Goal: Task Accomplishment & Management: Use online tool/utility

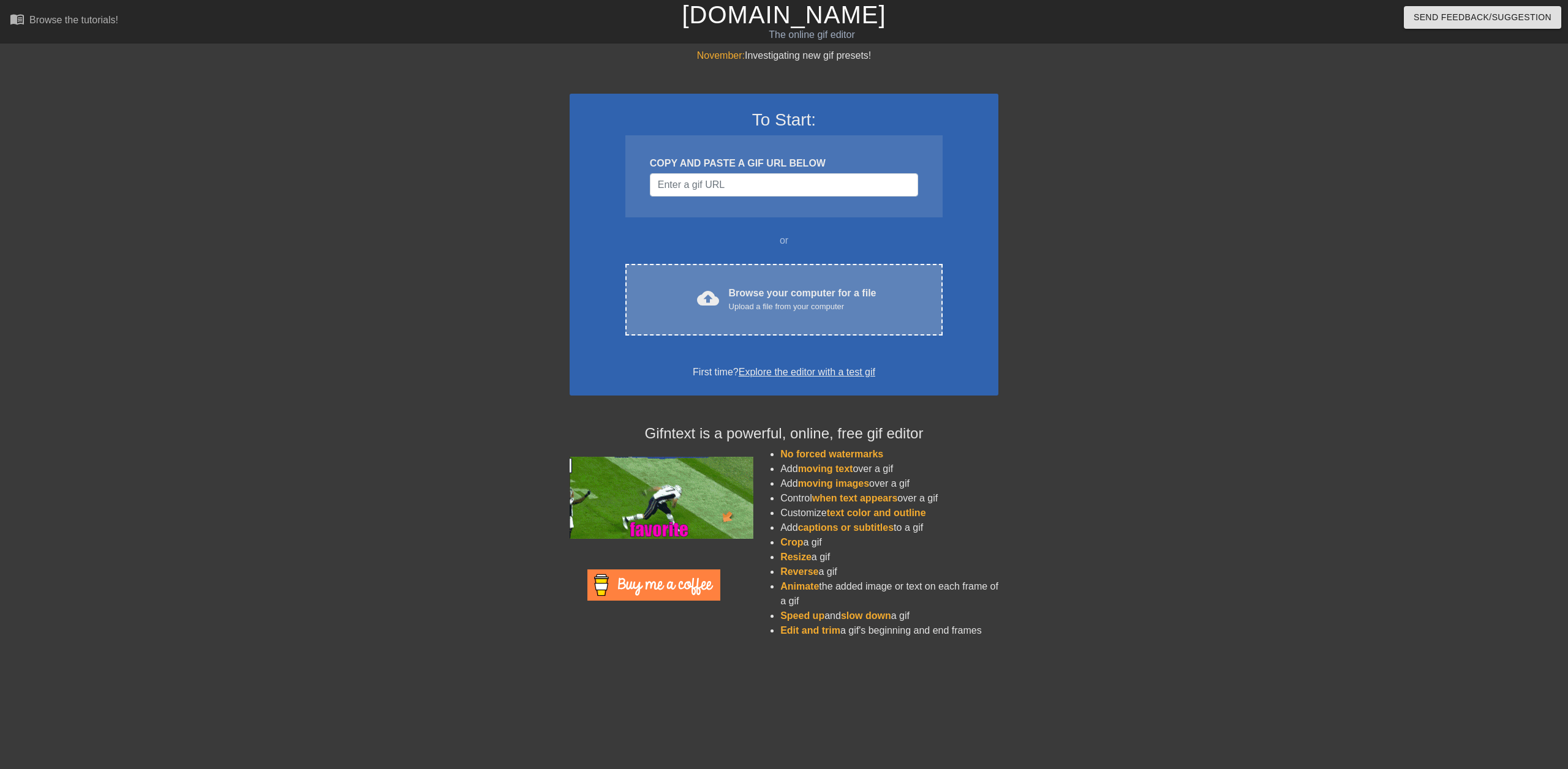
click at [742, 311] on div "Upload a file from your computer" at bounding box center [803, 307] width 148 height 12
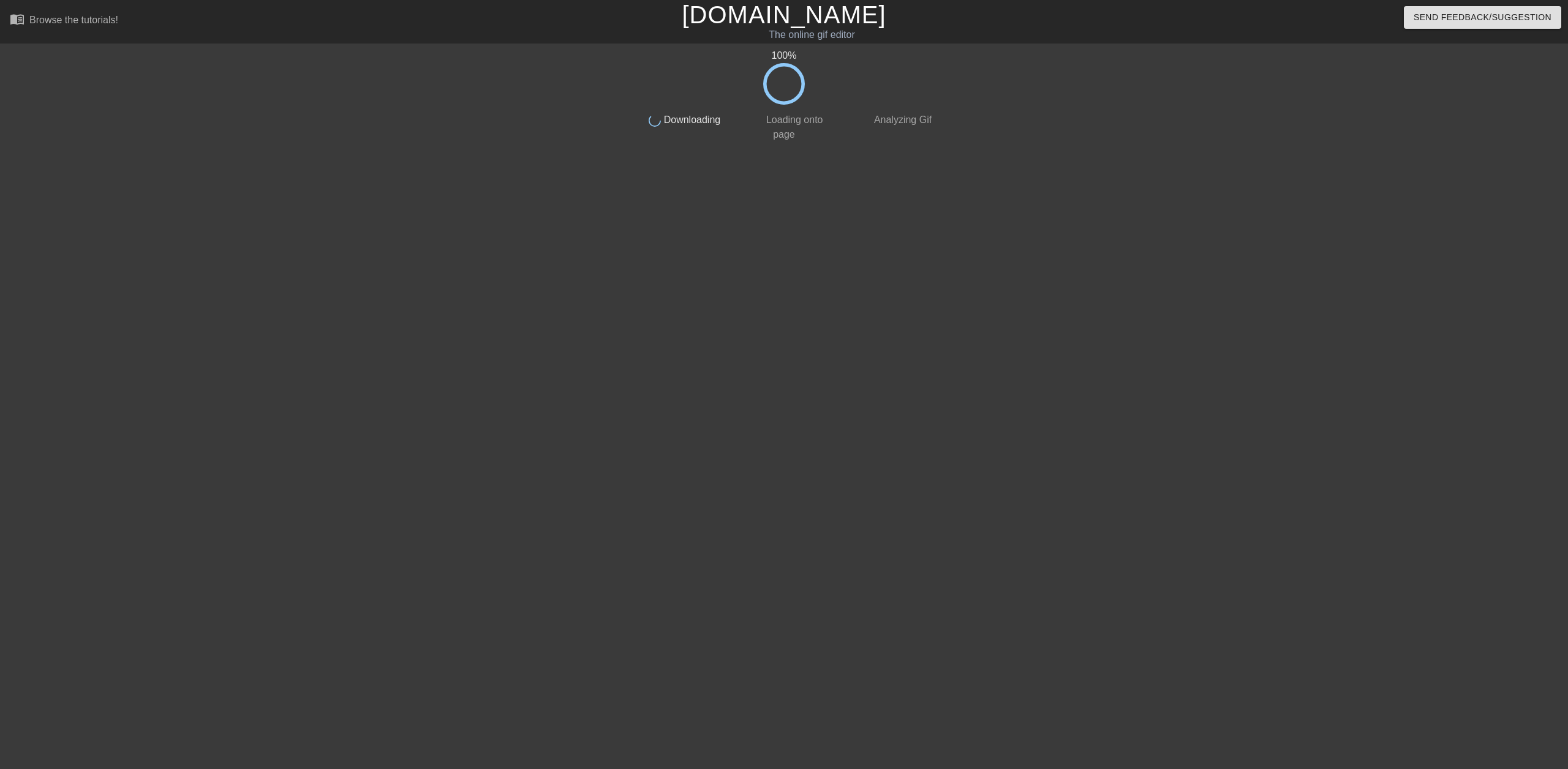
click at [710, 143] on div "100 % done Downloading done Loading onto page done Analyzing Gif" at bounding box center [784, 232] width 308 height 367
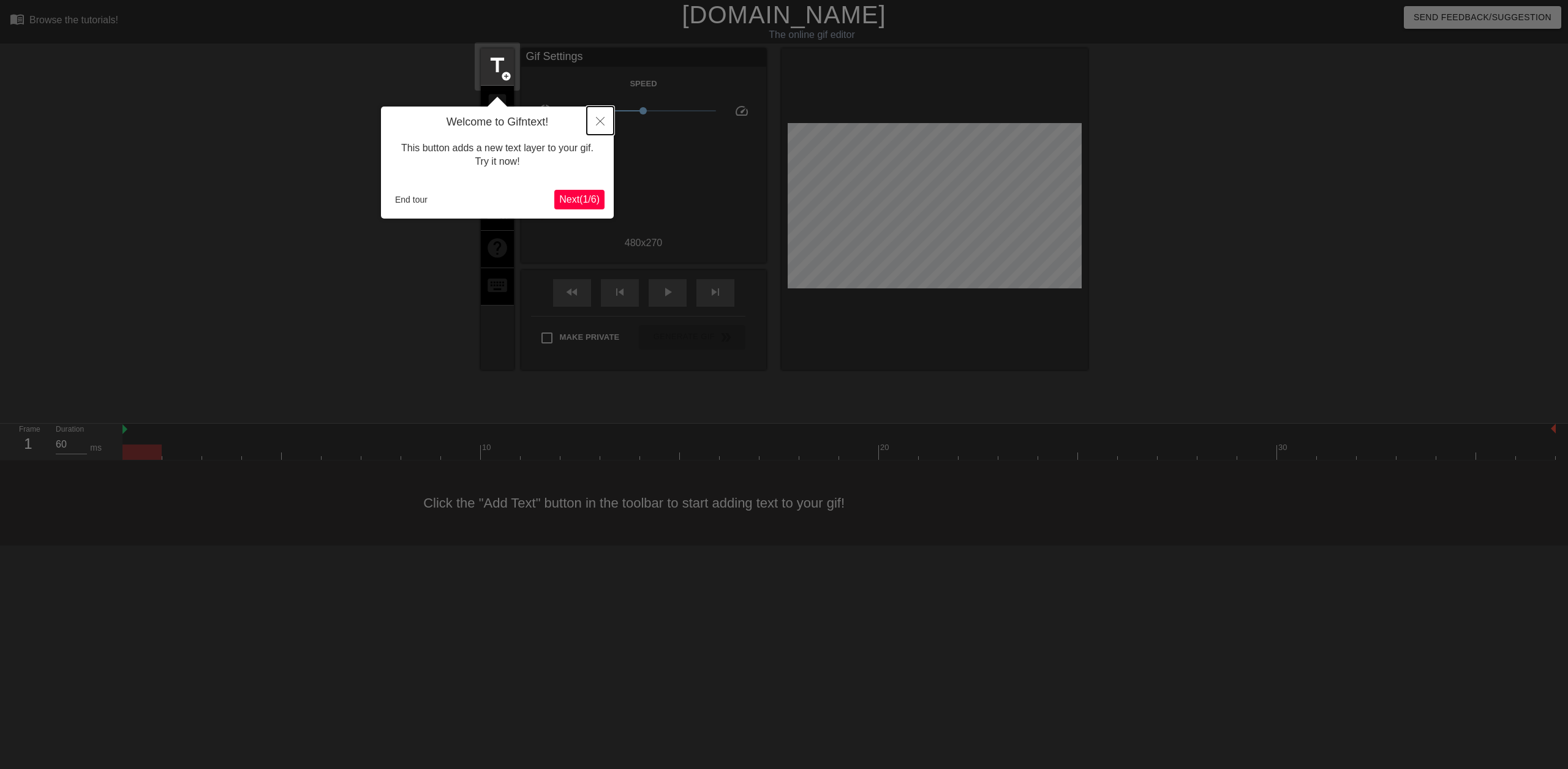
click at [602, 119] on icon "Close" at bounding box center [599, 120] width 8 height 8
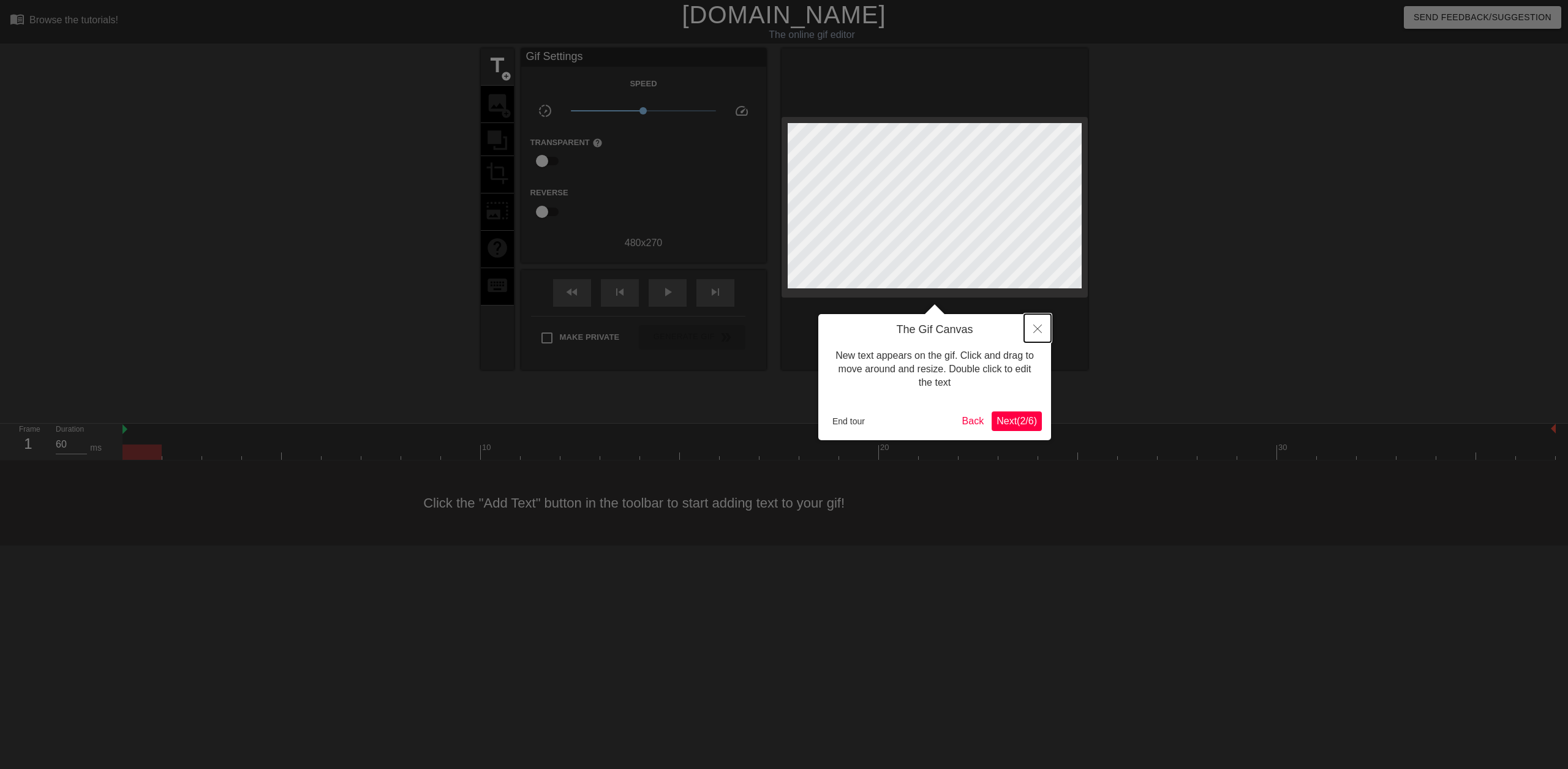
click at [1040, 324] on button "Close" at bounding box center [1038, 328] width 27 height 28
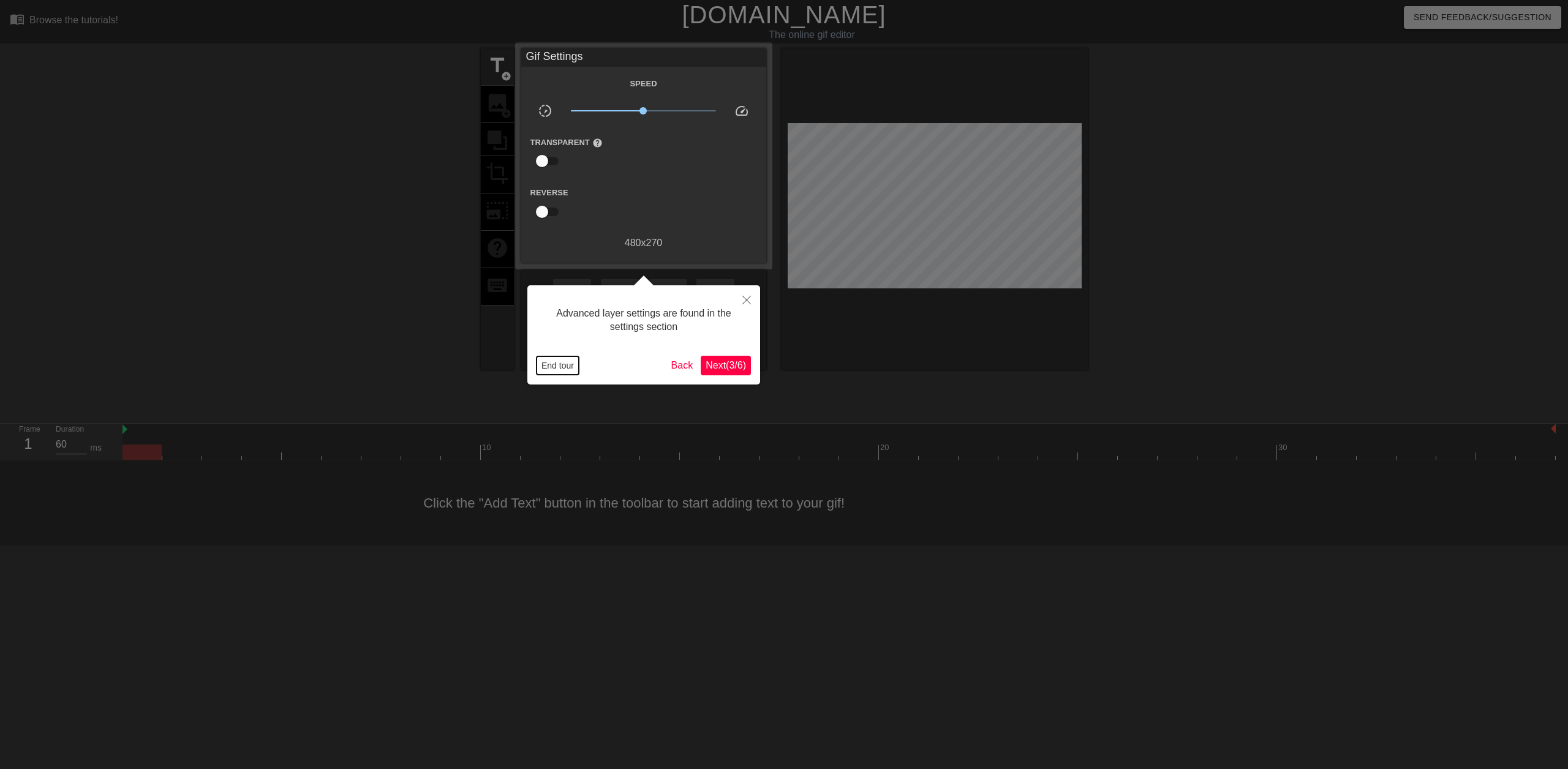
click at [570, 367] on button "End tour" at bounding box center [558, 365] width 42 height 18
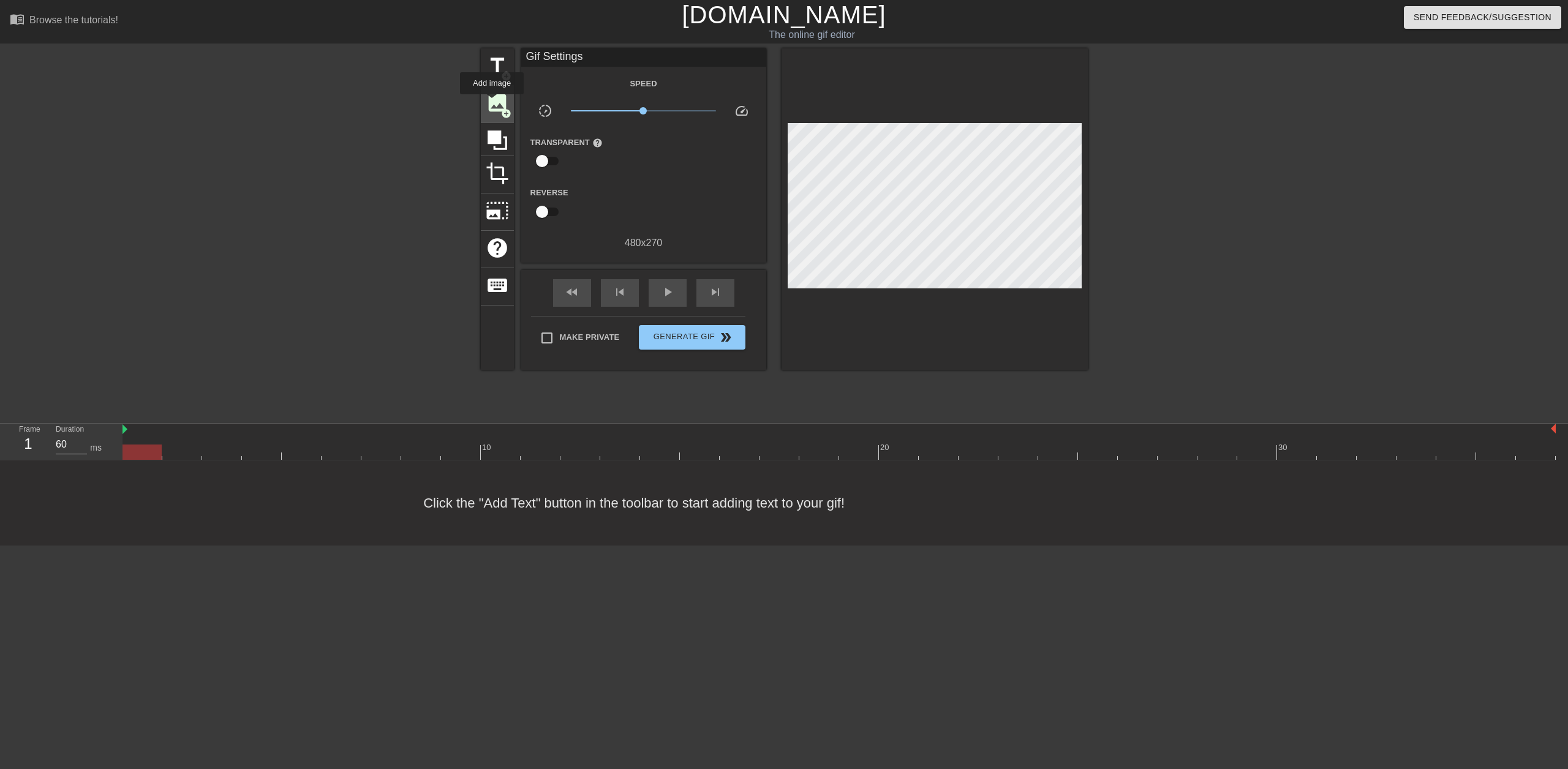
click at [492, 103] on span "image" at bounding box center [497, 102] width 23 height 23
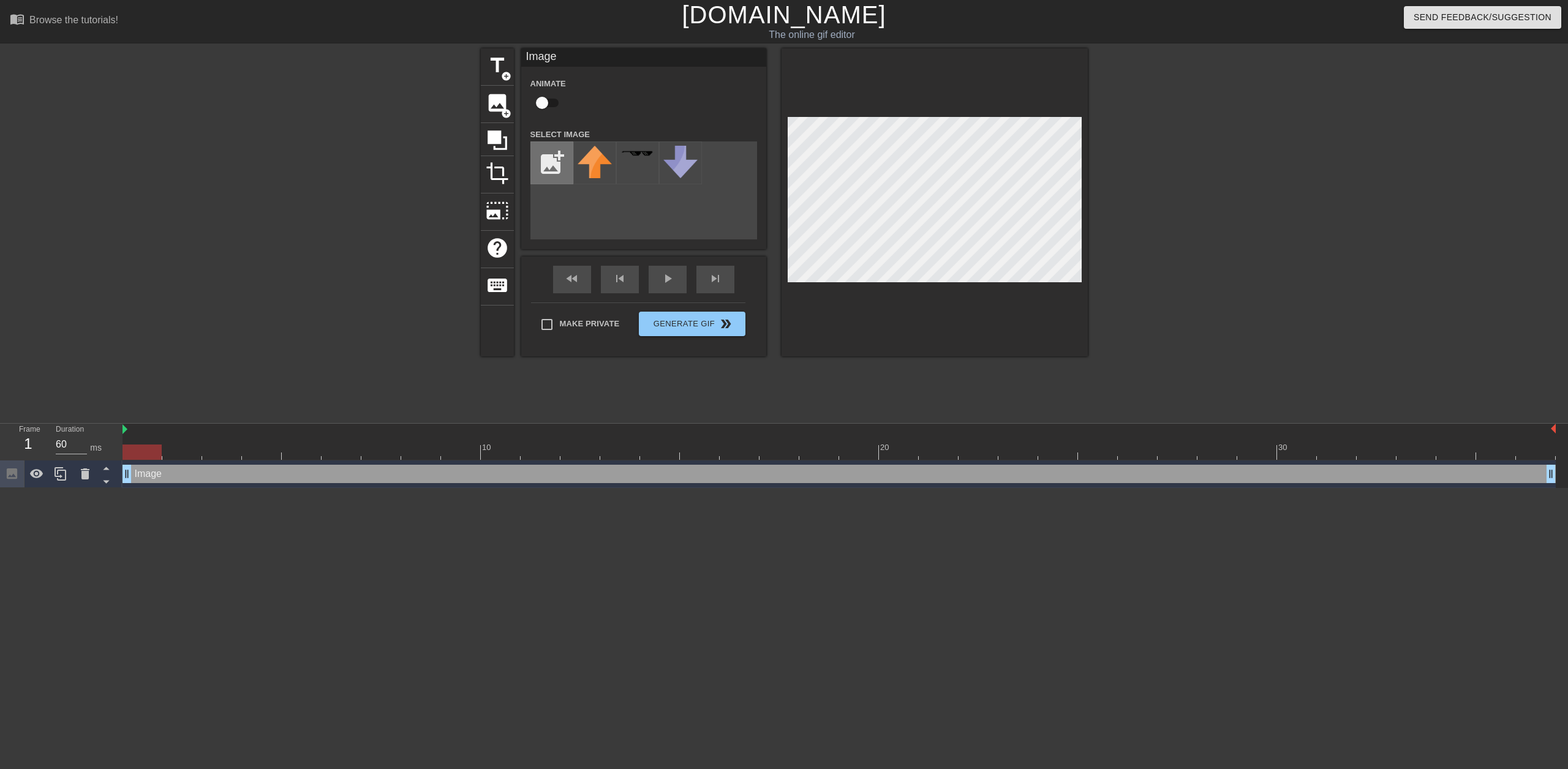
click at [556, 162] on input "file" at bounding box center [552, 162] width 42 height 42
type input "C:\fakepath\1754554129_battlefield6releasedatefi.jpg"
drag, startPoint x: 586, startPoint y: 152, endPoint x: 1006, endPoint y: 424, distance: 500.4
click at [1008, 424] on div "menu_book Browse the tutorials! [DOMAIN_NAME] The online gif editor Send Feedba…" at bounding box center [784, 244] width 1568 height 488
click at [599, 162] on img at bounding box center [594, 155] width 34 height 20
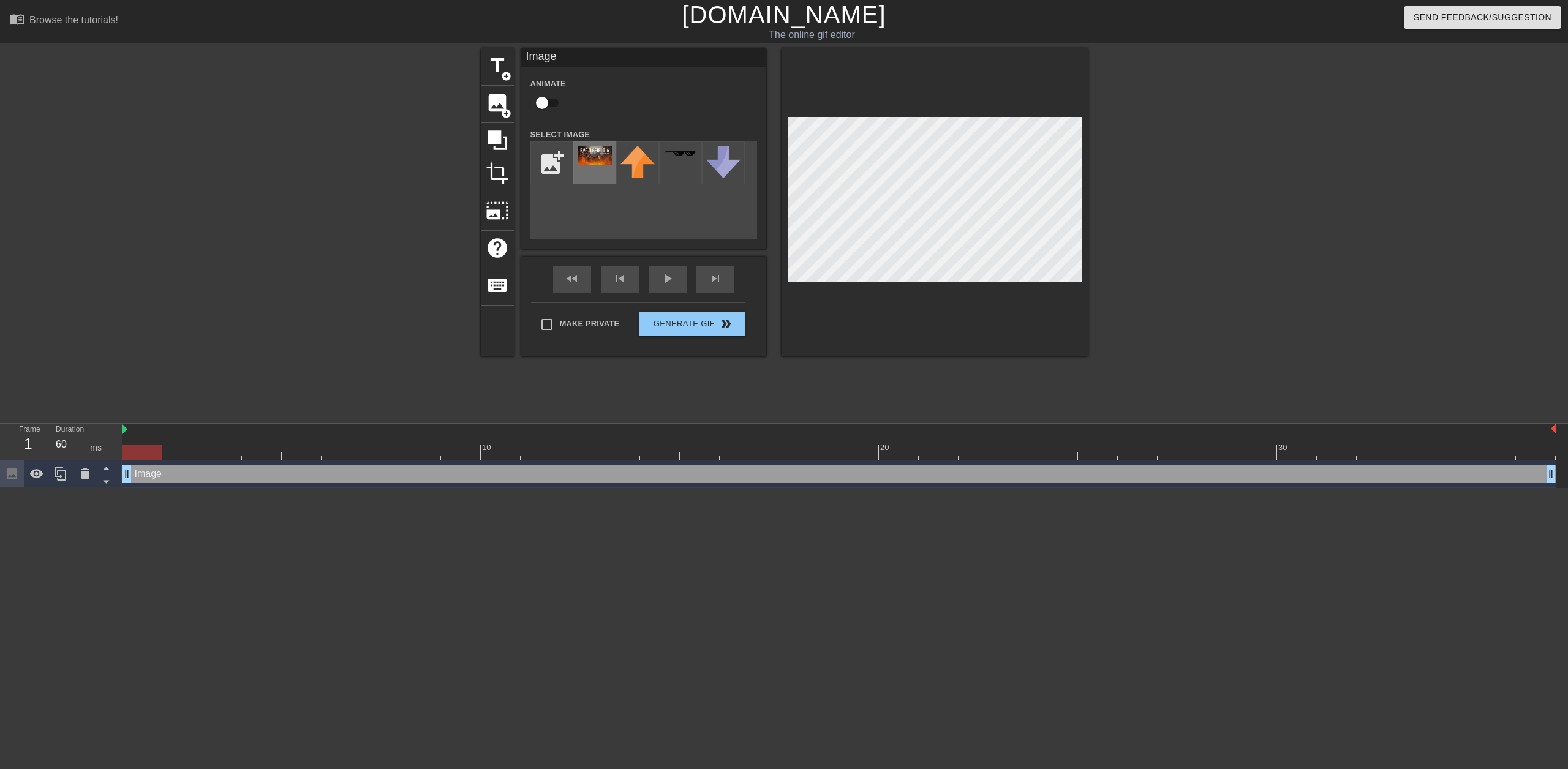
click at [598, 162] on img at bounding box center [594, 155] width 34 height 20
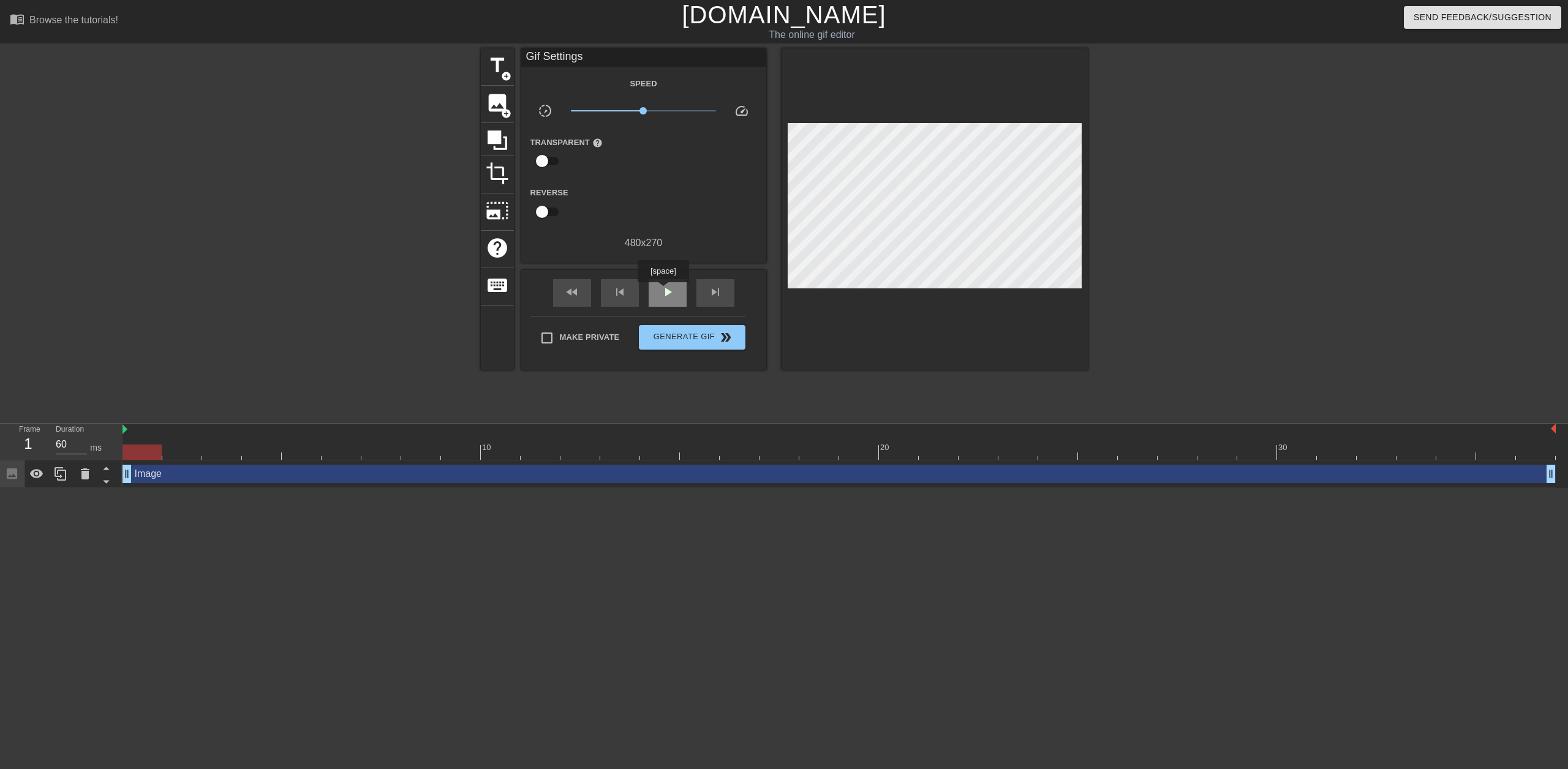
click at [665, 289] on span "play_arrow" at bounding box center [667, 292] width 14 height 14
click at [660, 289] on span "pause" at bounding box center [667, 292] width 14 height 14
click at [563, 292] on div "fast_rewind" at bounding box center [572, 292] width 38 height 27
click at [506, 140] on icon at bounding box center [497, 140] width 20 height 20
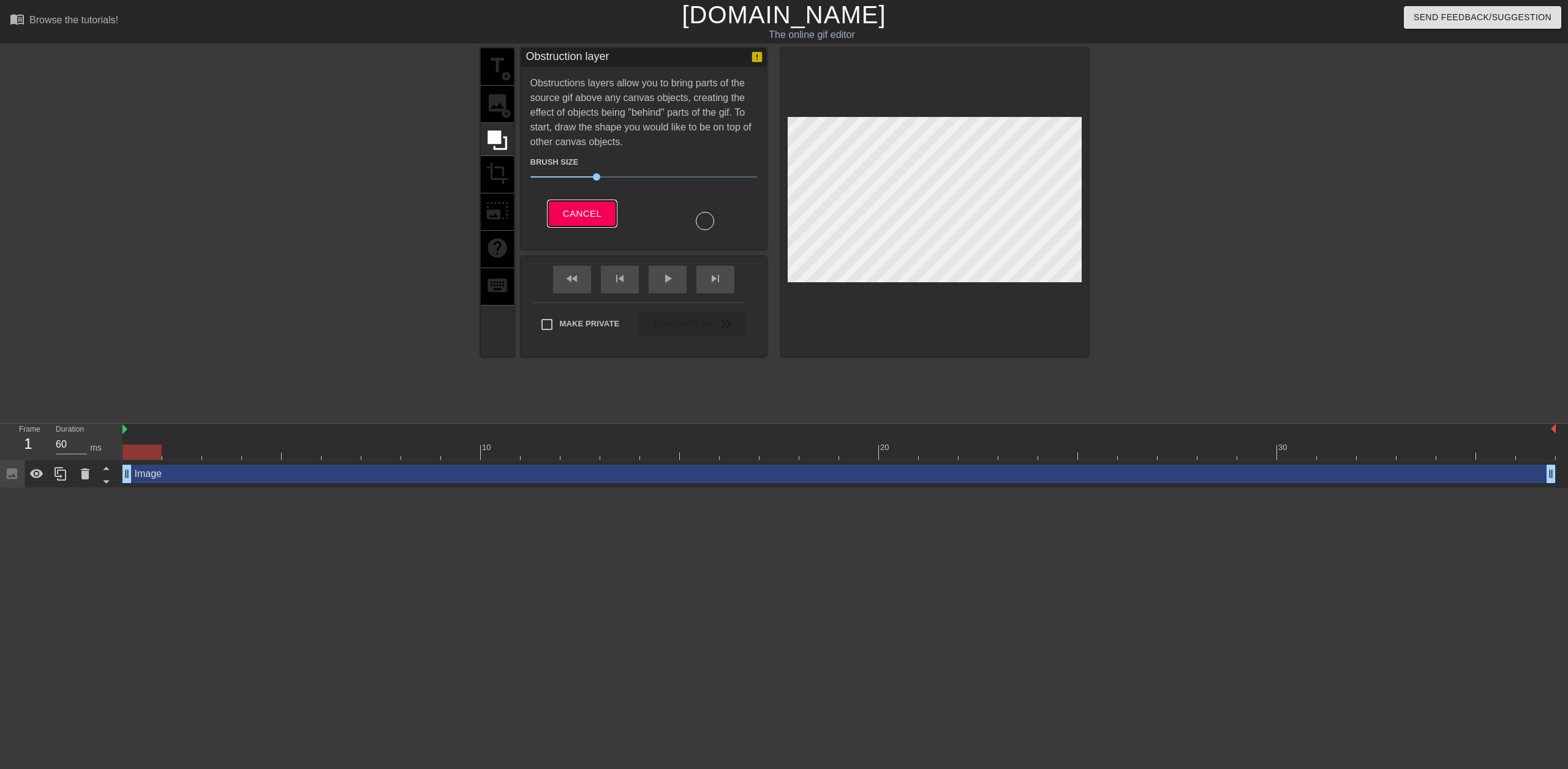
click at [583, 209] on span "Cancel" at bounding box center [582, 214] width 39 height 16
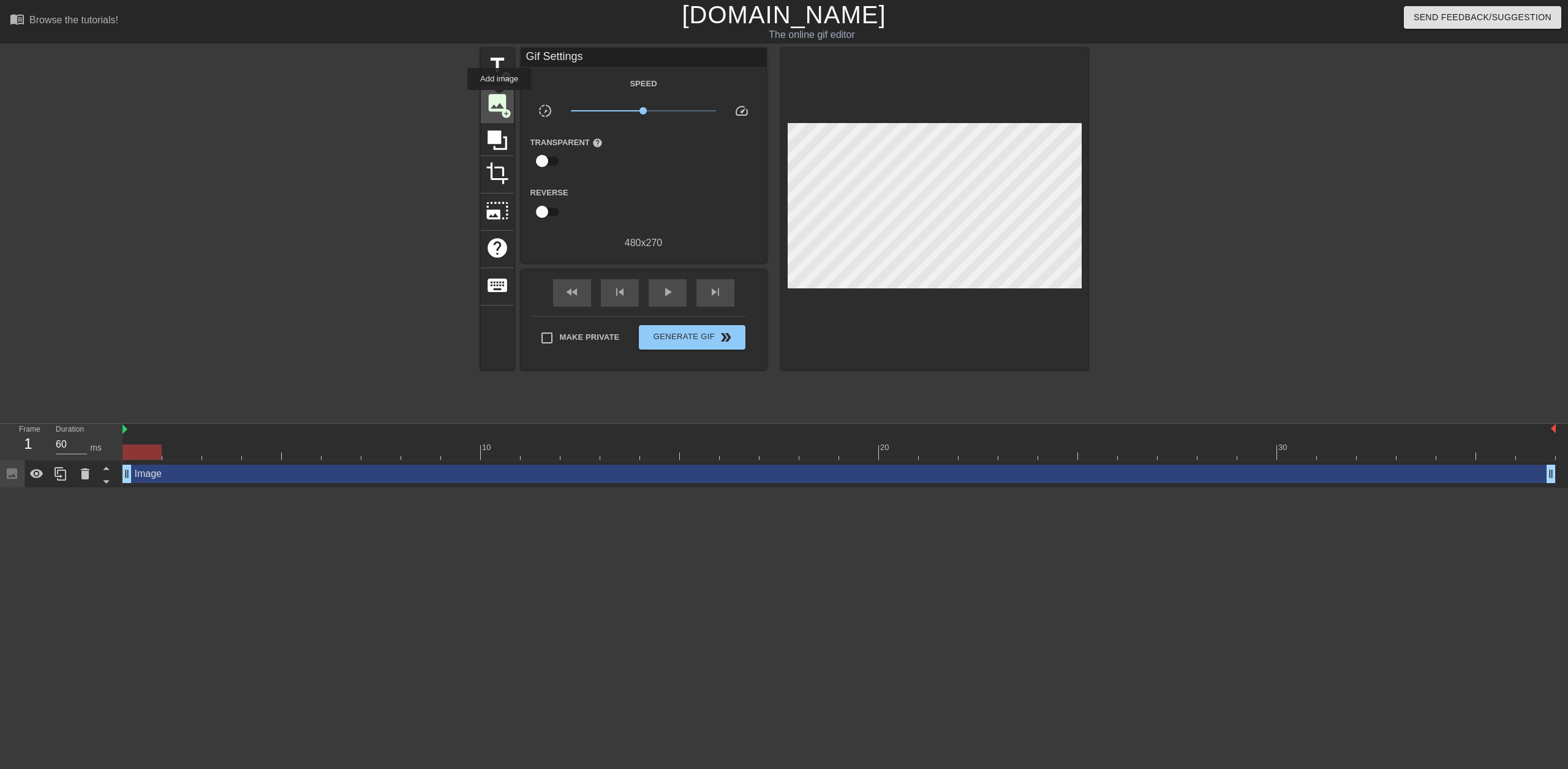
click at [497, 96] on span "image" at bounding box center [497, 102] width 23 height 23
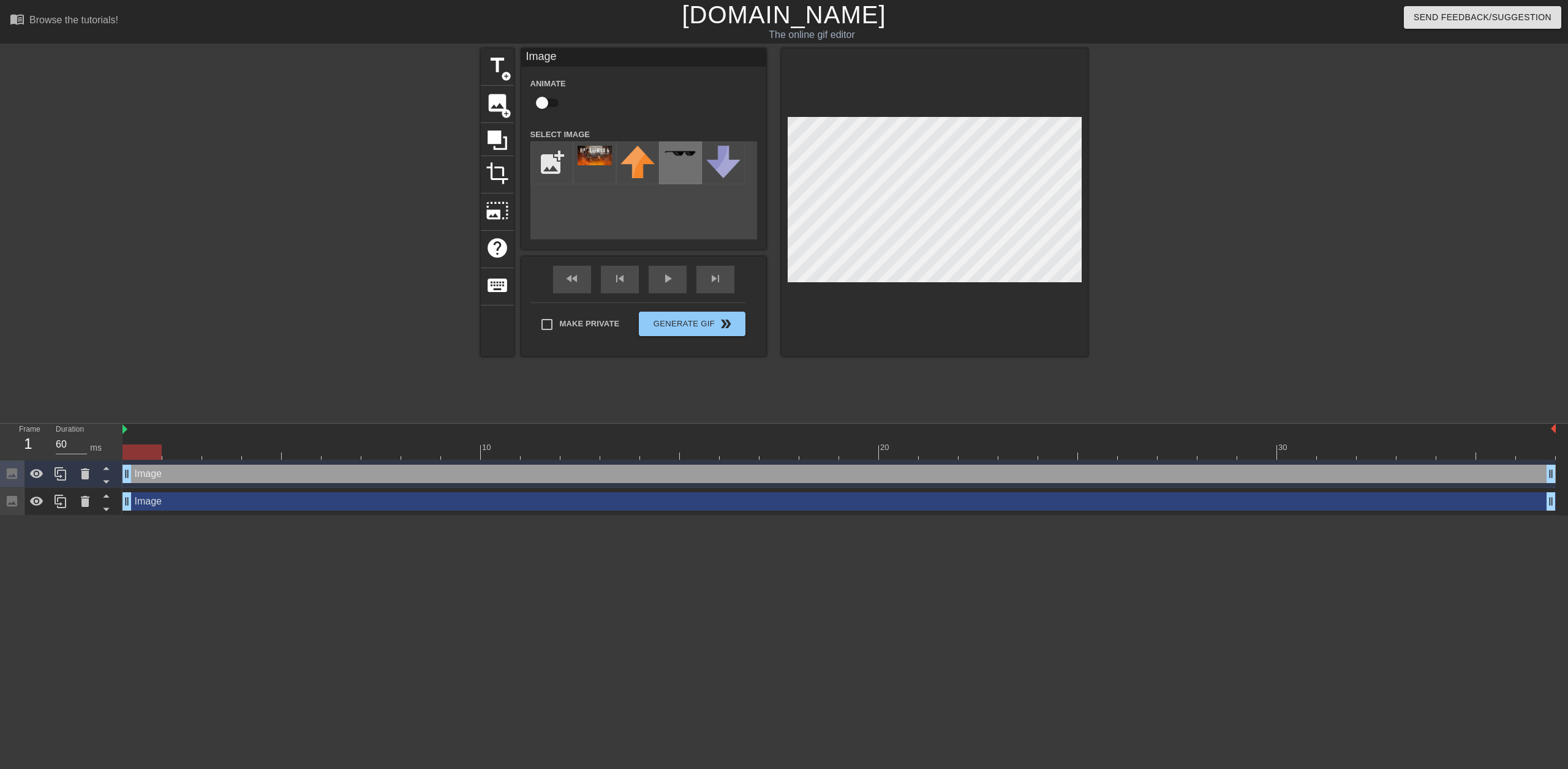
click at [681, 157] on img at bounding box center [680, 153] width 34 height 7
click at [722, 165] on img at bounding box center [723, 161] width 34 height 33
